Goal: Information Seeking & Learning: Learn about a topic

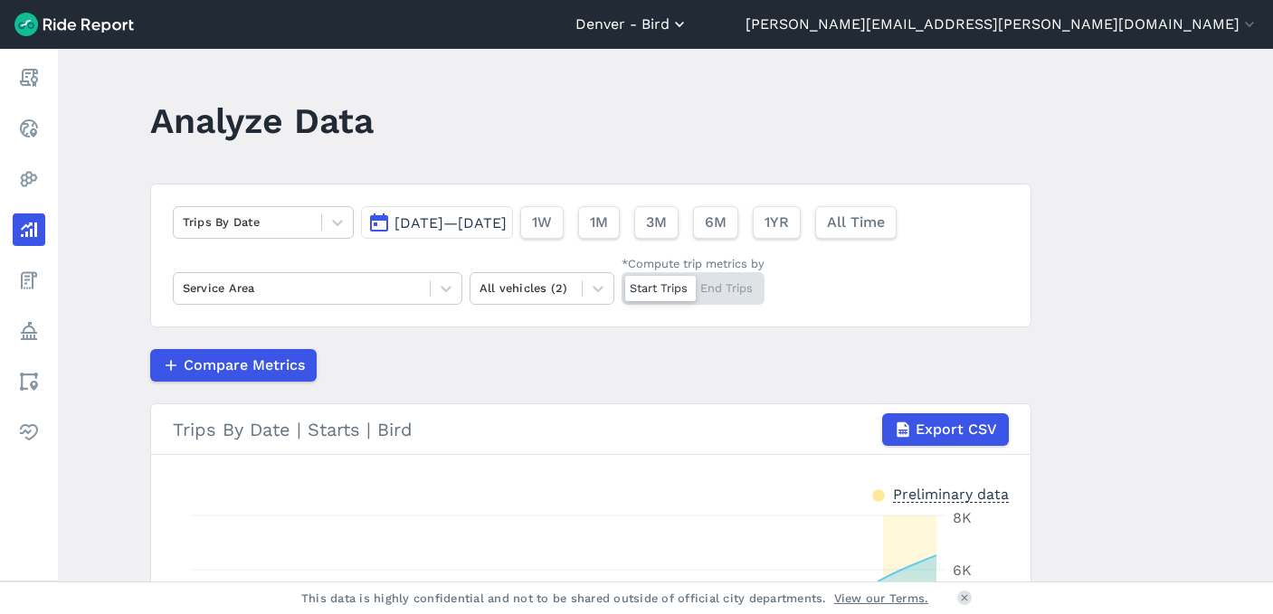
click at [689, 27] on button "Denver - Bird" at bounding box center [631, 25] width 113 height 22
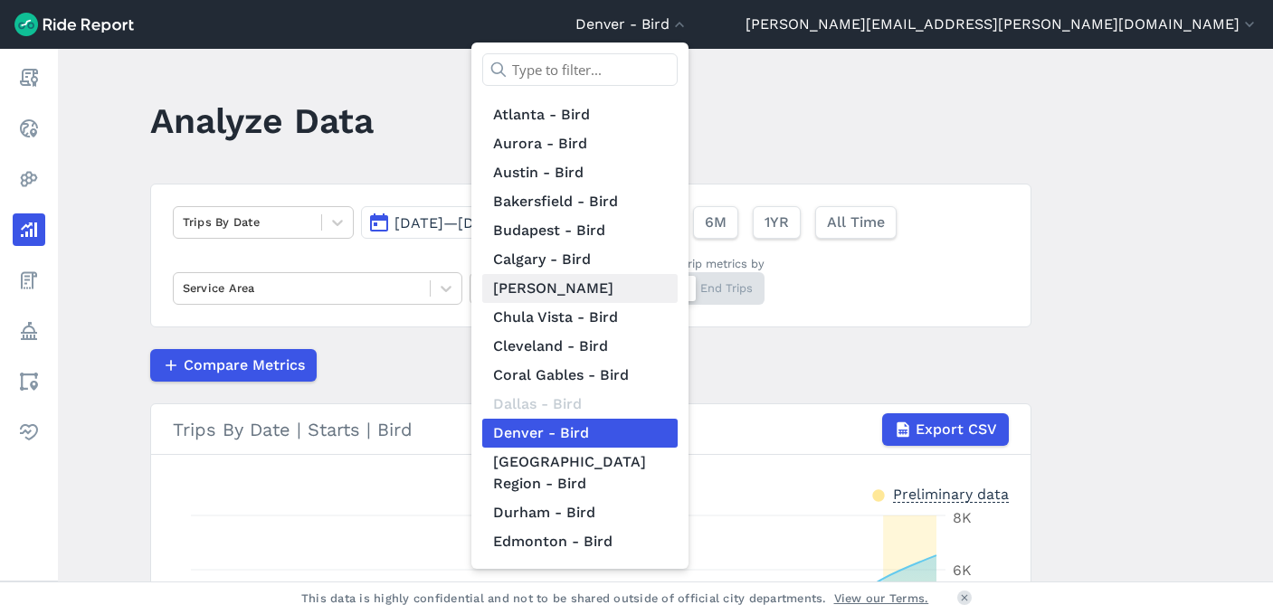
scroll to position [86, 0]
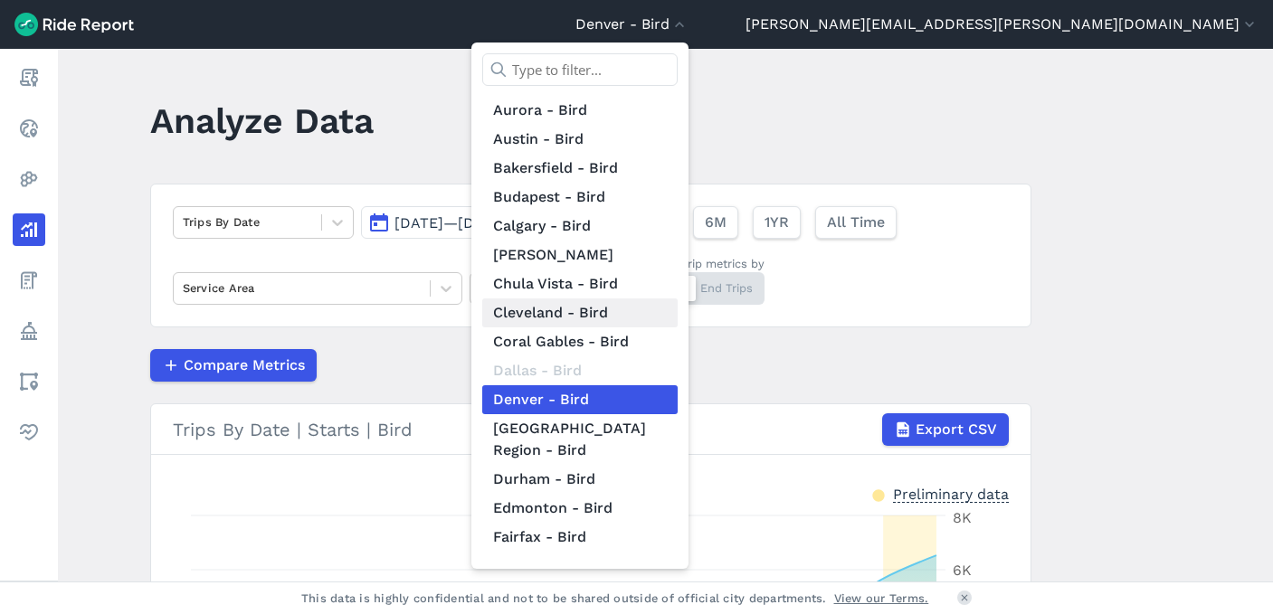
click at [678, 314] on link "Cleveland - Bird" at bounding box center [579, 313] width 195 height 29
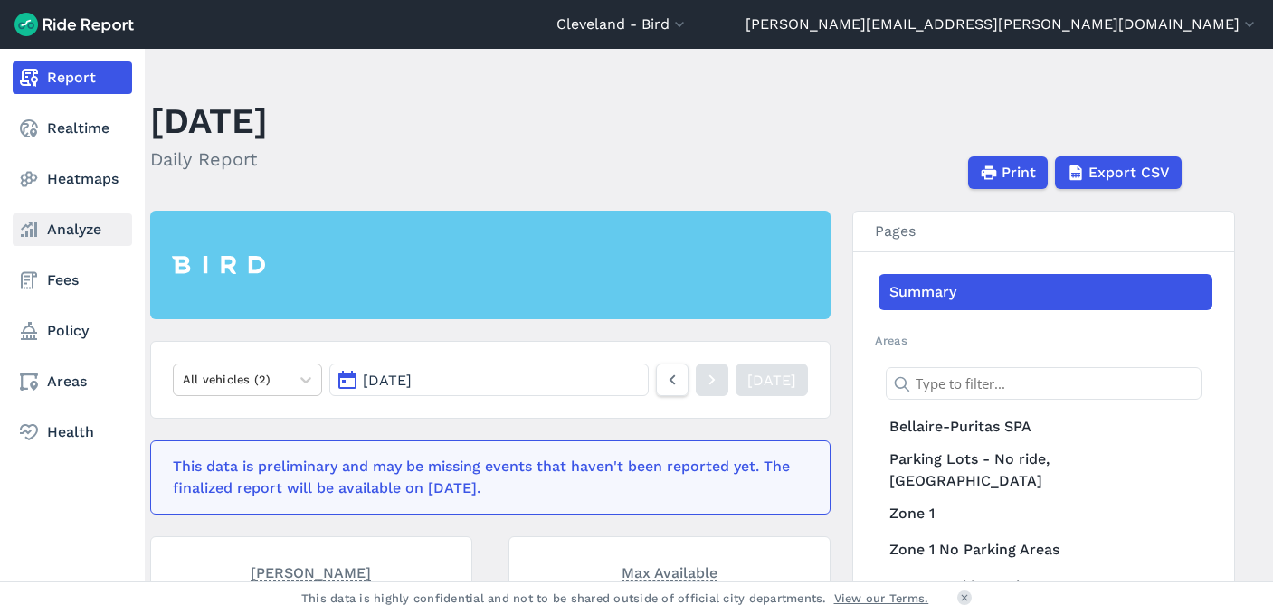
click at [62, 237] on link "Analyze" at bounding box center [72, 230] width 119 height 33
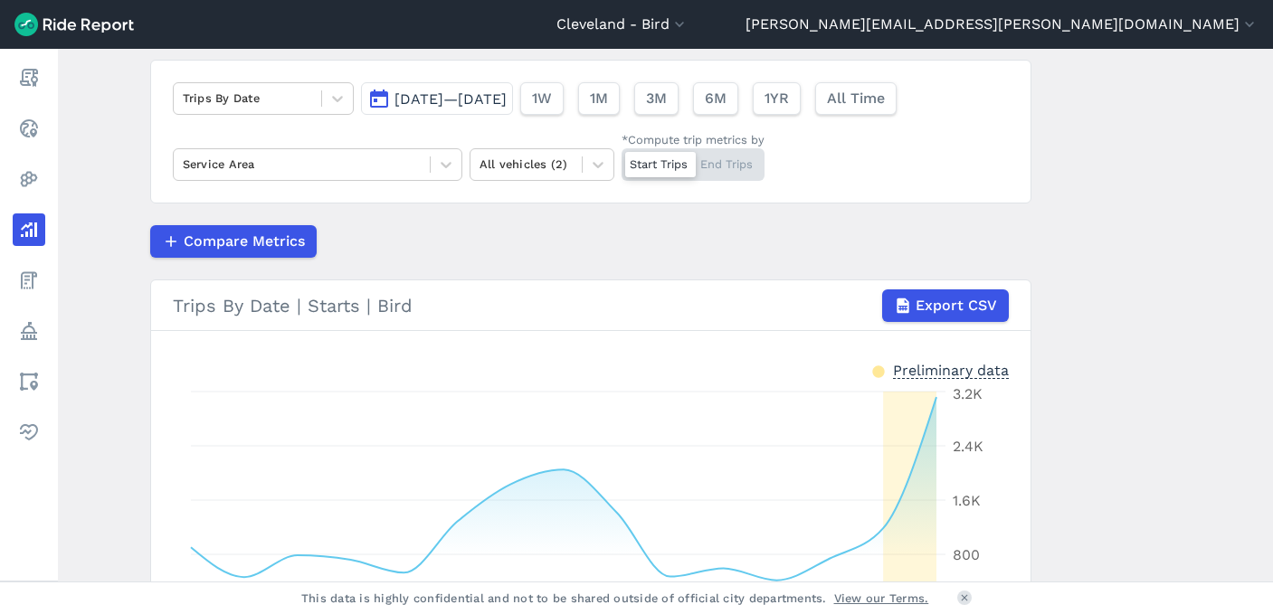
scroll to position [125, 0]
click at [328, 92] on icon at bounding box center [337, 98] width 18 height 18
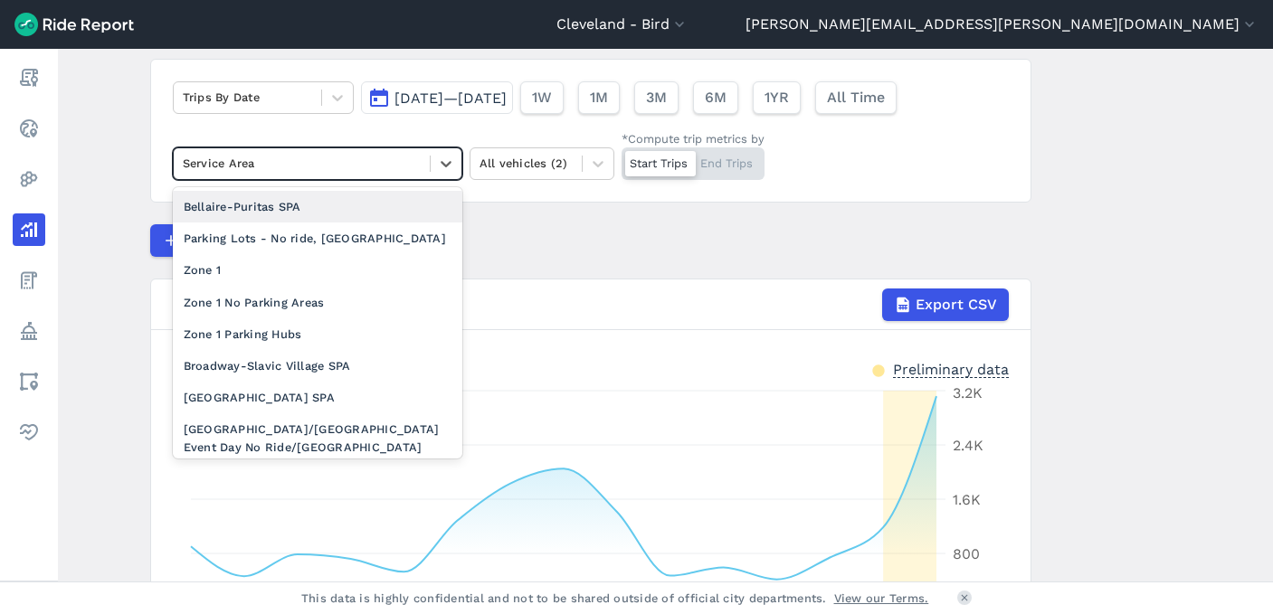
click at [353, 170] on div at bounding box center [302, 163] width 238 height 21
click at [307, 81] on div "Trips By Date" at bounding box center [263, 97] width 181 height 33
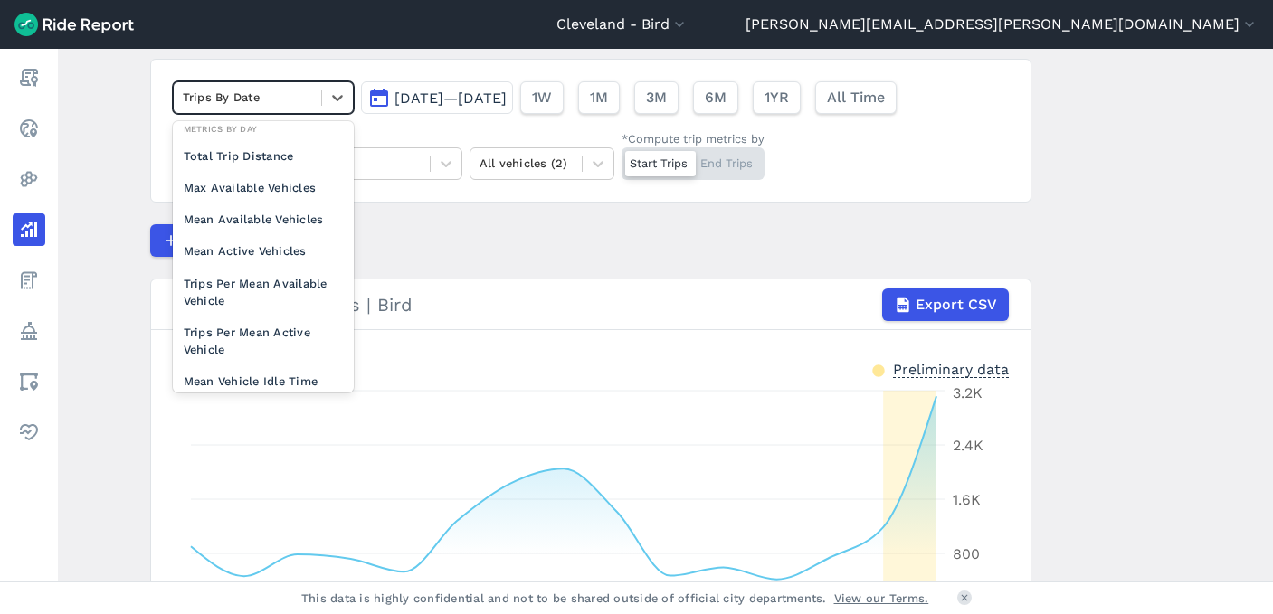
scroll to position [157, 0]
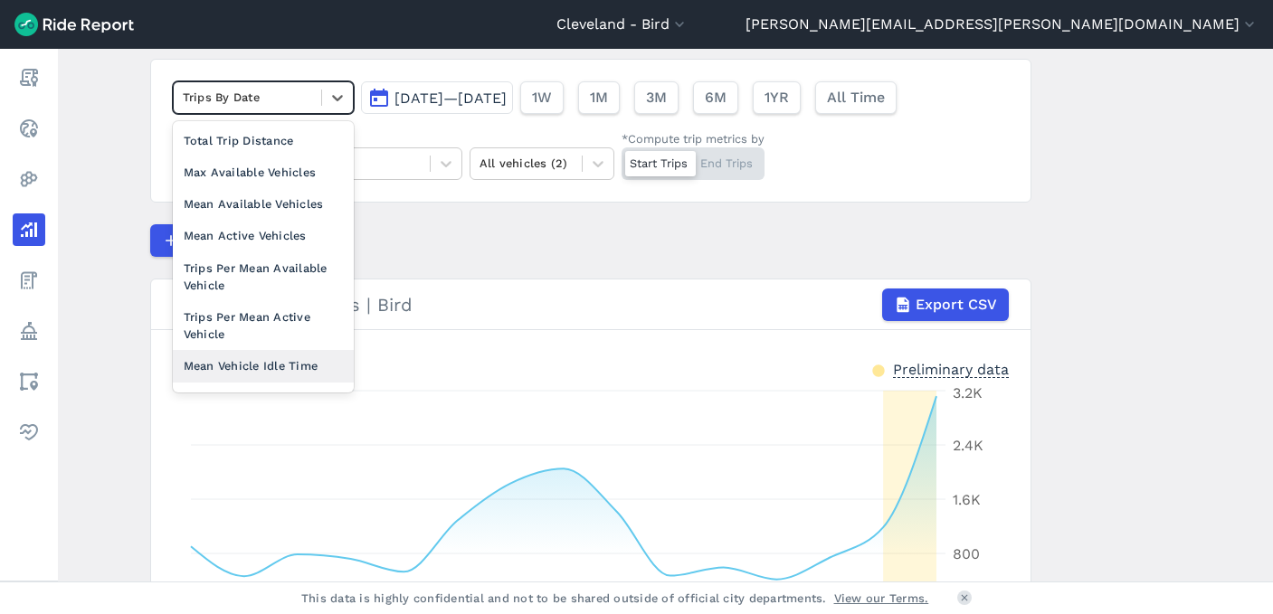
click at [230, 369] on div "Mean Vehicle Idle Time" at bounding box center [263, 366] width 181 height 32
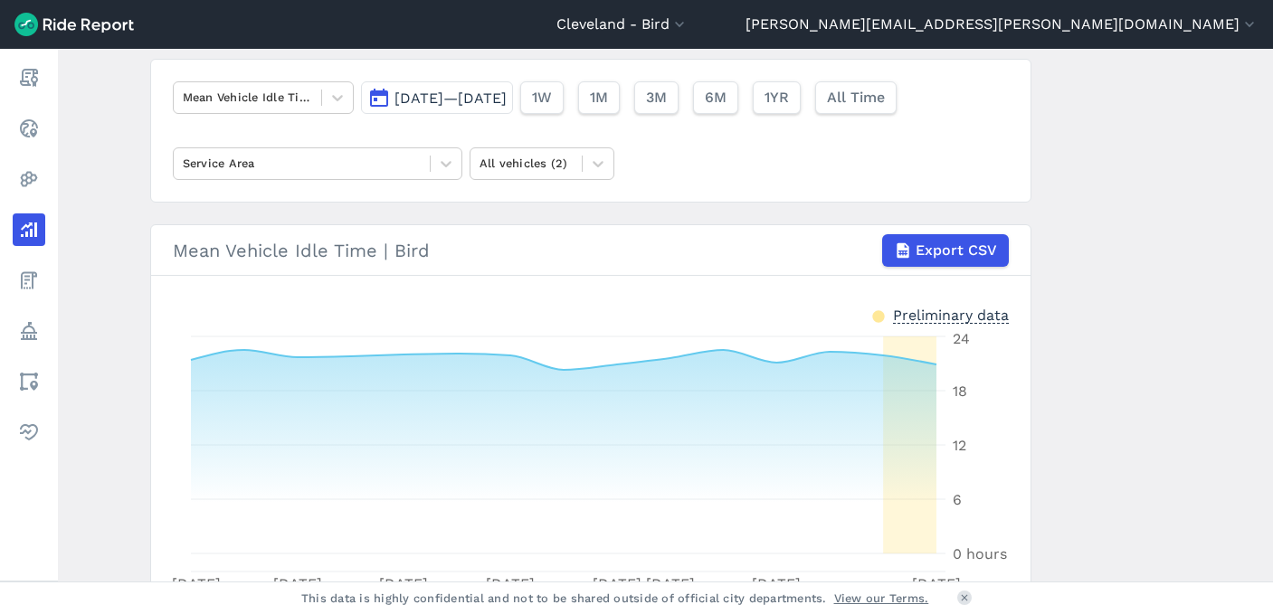
click at [419, 95] on span "[DATE]—[DATE]" at bounding box center [450, 98] width 112 height 17
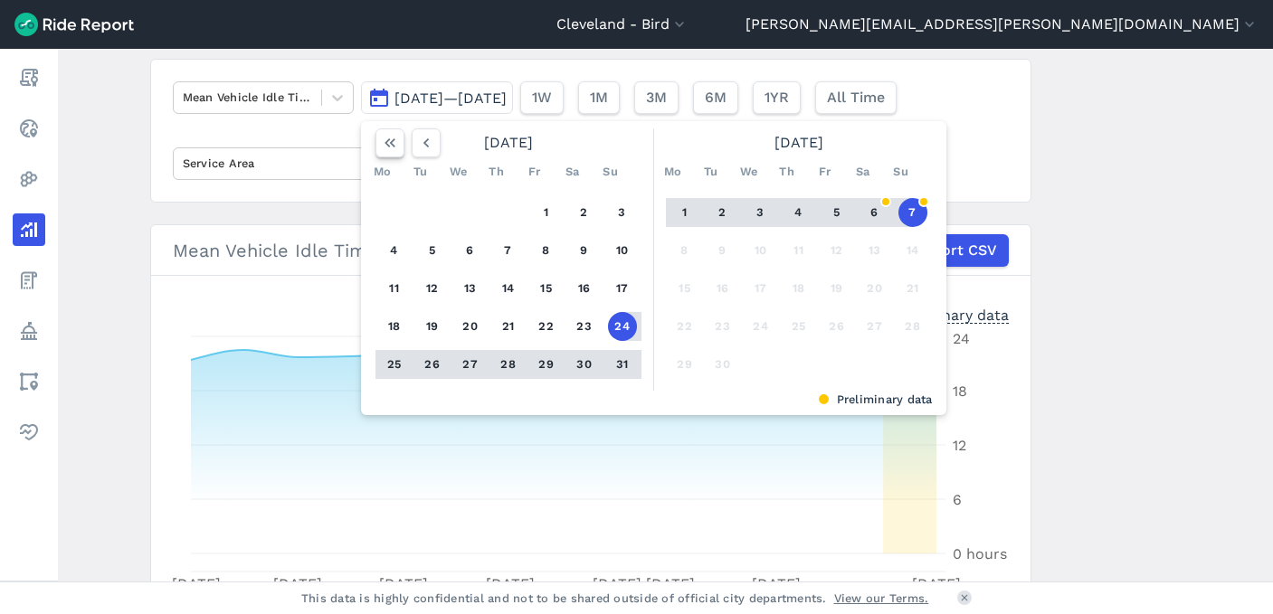
click at [385, 150] on icon "button" at bounding box center [390, 143] width 18 height 18
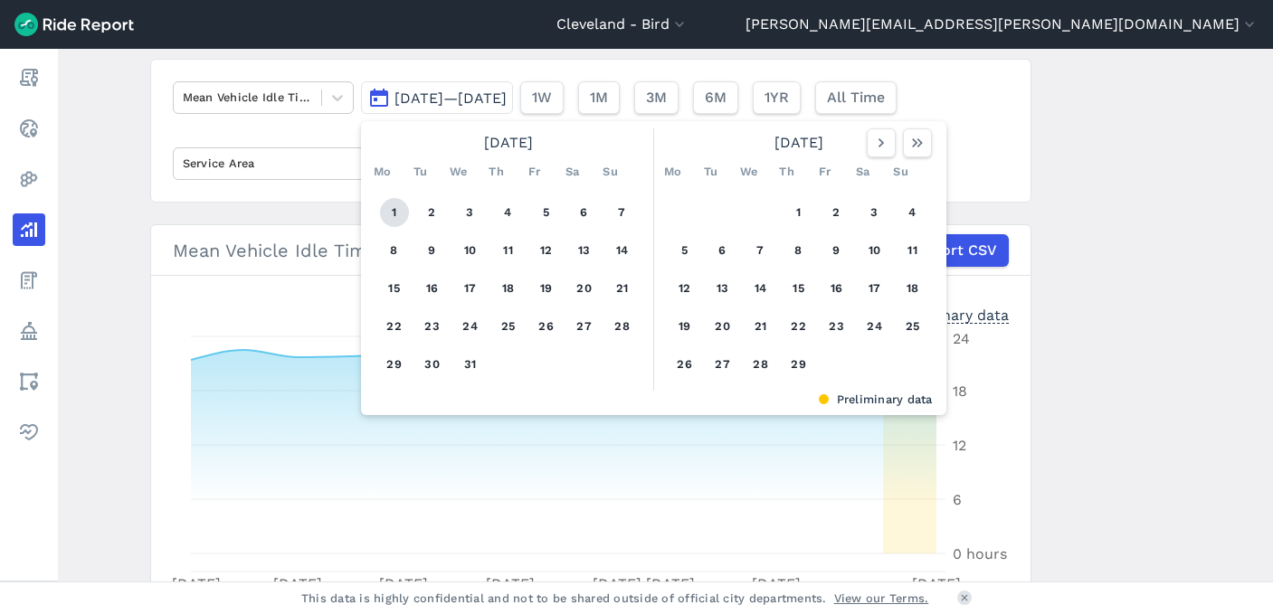
click at [391, 215] on button "1" at bounding box center [394, 212] width 29 height 29
click at [909, 149] on icon "button" at bounding box center [917, 143] width 18 height 18
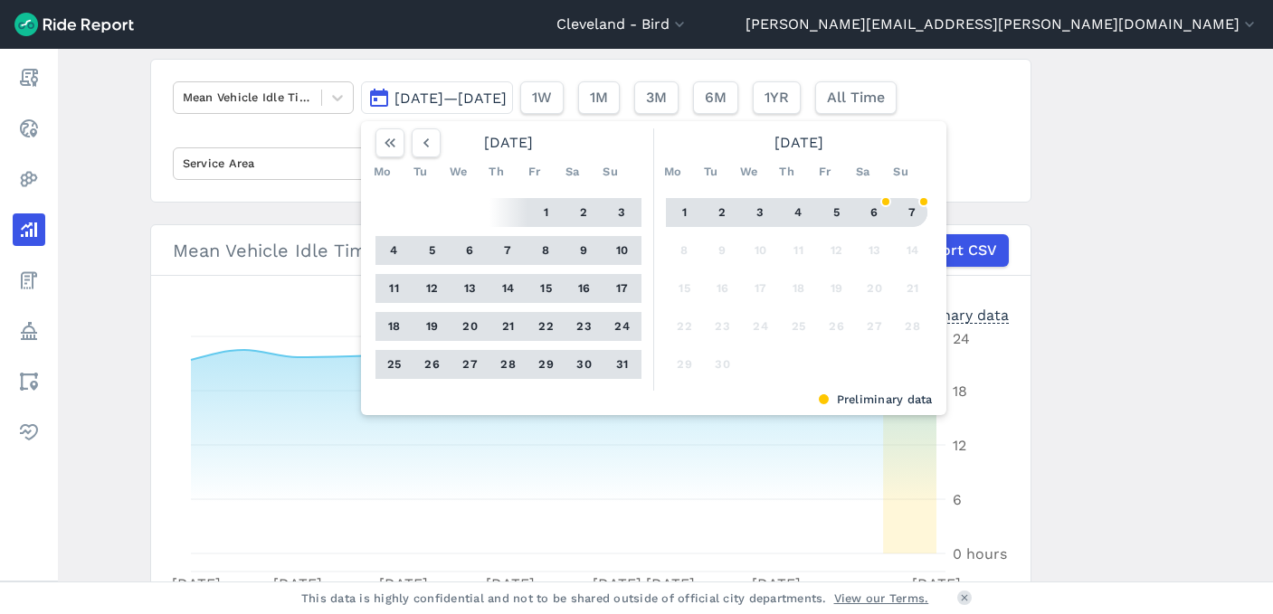
click at [907, 205] on button "7" at bounding box center [912, 212] width 29 height 29
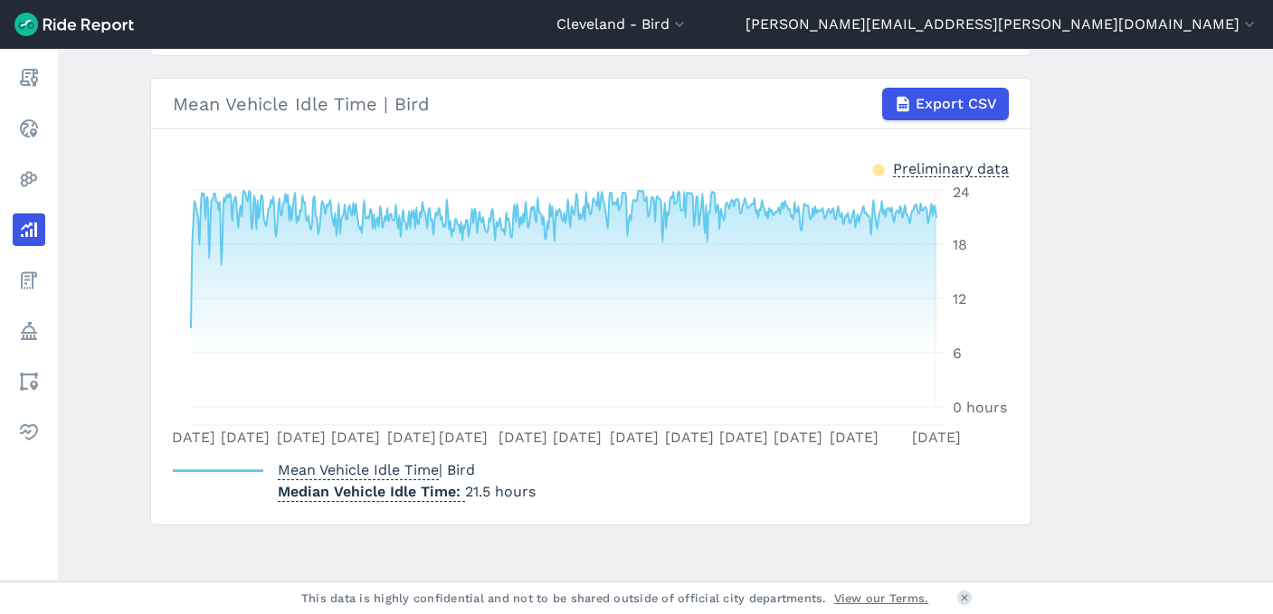
scroll to position [280, 0]
